Goal: Use online tool/utility: Utilize a website feature to perform a specific function

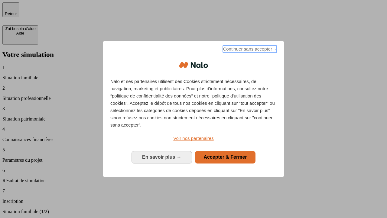
click at [249, 50] on span "Continuer sans accepter →" at bounding box center [250, 48] width 54 height 7
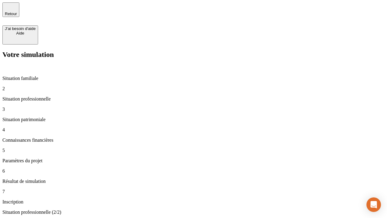
type input "70 000"
type input "1 000"
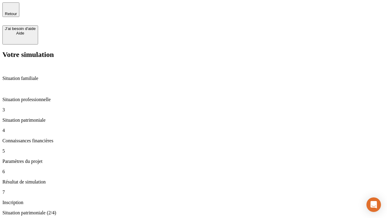
type input "800"
type input "6"
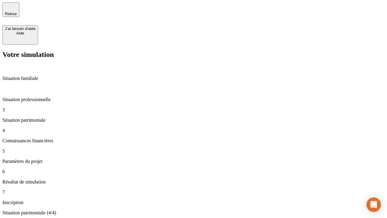
type input "400"
type input "3"
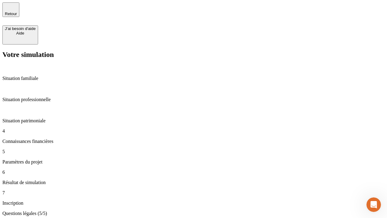
type input "35"
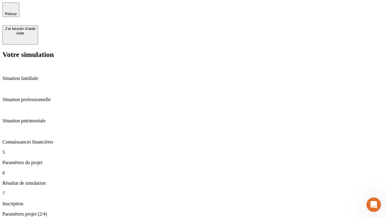
type input "500"
type input "640"
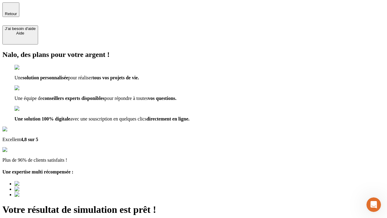
type input "[EMAIL_ADDRESS][DOMAIN_NAME]"
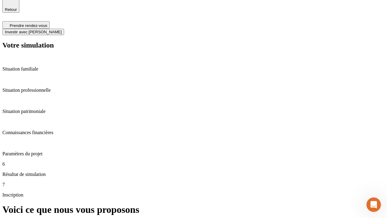
click at [62, 30] on span "Investir avec [PERSON_NAME]" at bounding box center [33, 32] width 57 height 5
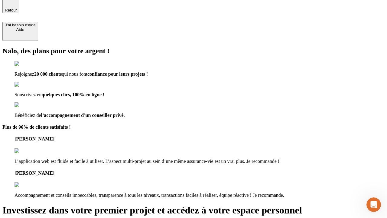
type input "abc"
